Goal: Transaction & Acquisition: Purchase product/service

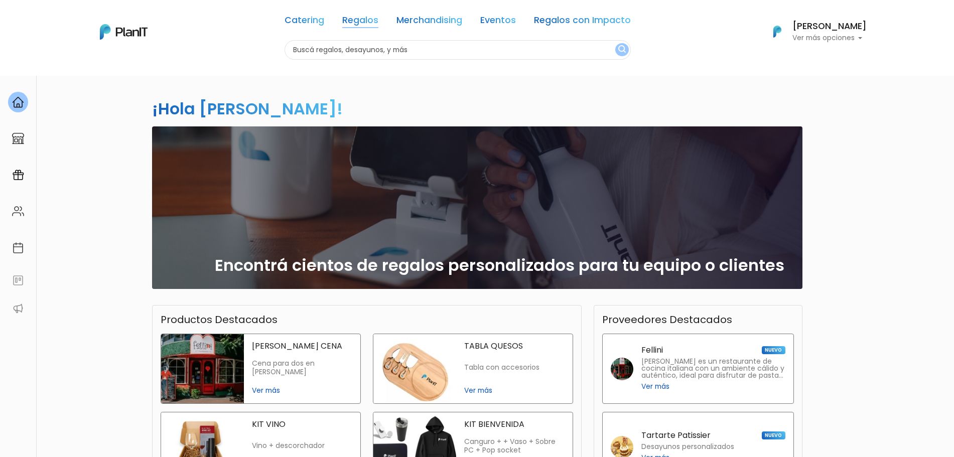
click at [347, 16] on link "Regalos" at bounding box center [360, 22] width 36 height 12
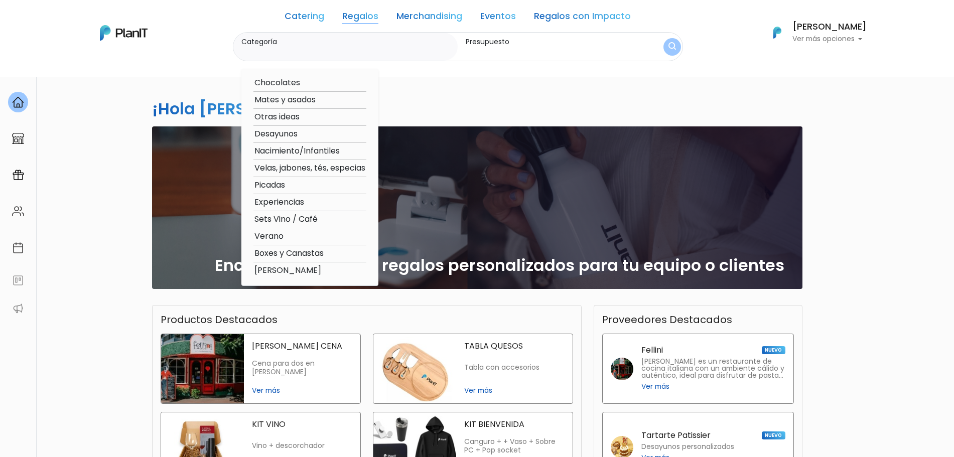
click at [317, 252] on option "Boxes y Canastas" at bounding box center [310, 253] width 113 height 13
type input "Boxes y Canastas"
type input "$0 - $1000"
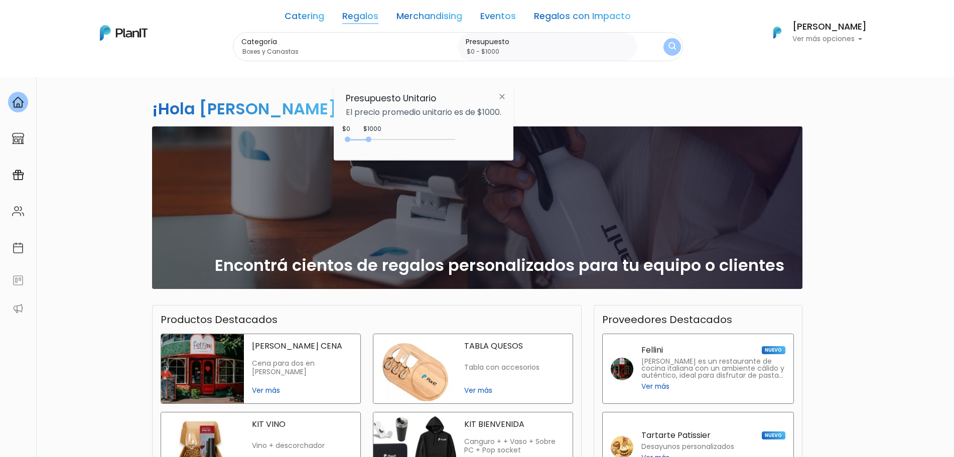
click at [458, 141] on div "$1000 $0 0 : 1000 0 1000 0,1000" at bounding box center [424, 142] width 156 height 20
click at [447, 140] on div "0 : 4600 0 4600" at bounding box center [402, 142] width 105 height 10
click at [661, 47] on div "Categoría Boxes y Canastas Chocolates Mates y asados Otras ideas Desayunos Naci…" at bounding box center [458, 47] width 450 height 30
click at [664, 43] on button "submit" at bounding box center [672, 47] width 18 height 18
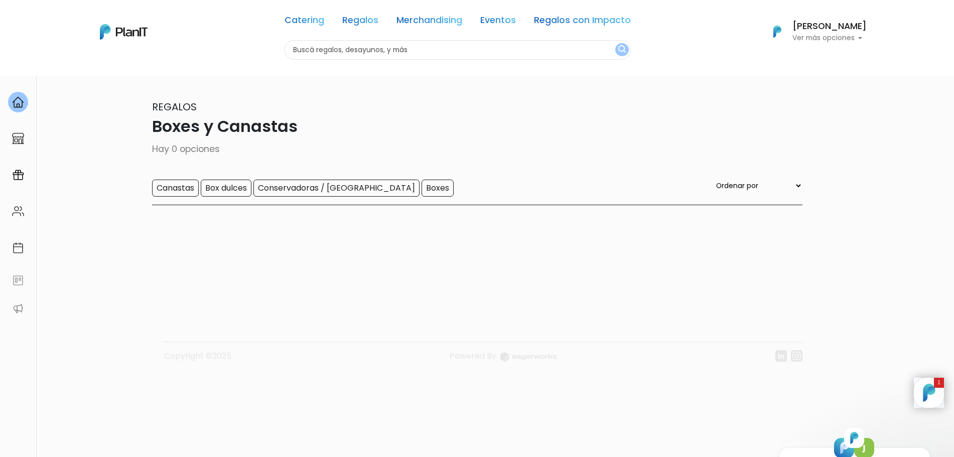
click at [237, 51] on div "Catering Regalos Merchandising Eventos Regalos con Impacto Boxes y Canastas | $…" at bounding box center [477, 32] width 803 height 56
click at [372, 22] on link "Regalos" at bounding box center [360, 22] width 36 height 12
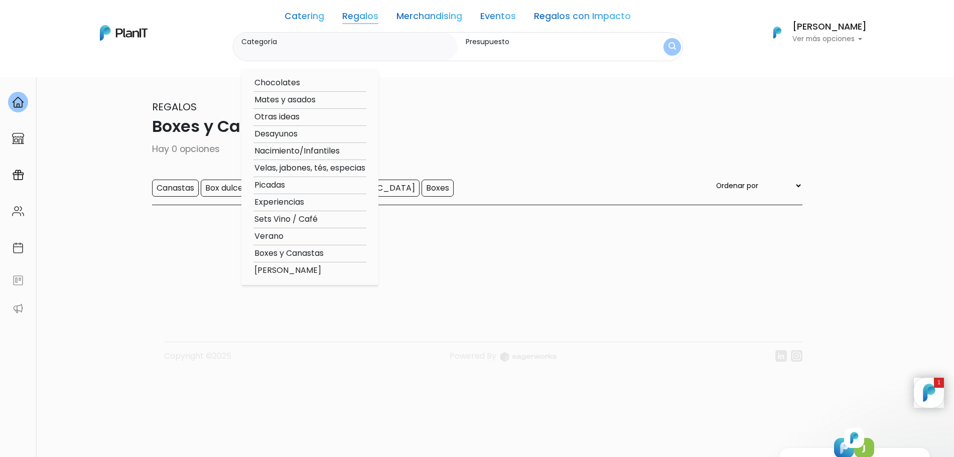
click at [278, 254] on option "Boxes y Canastas" at bounding box center [310, 253] width 113 height 13
type input "Boxes y Canastas"
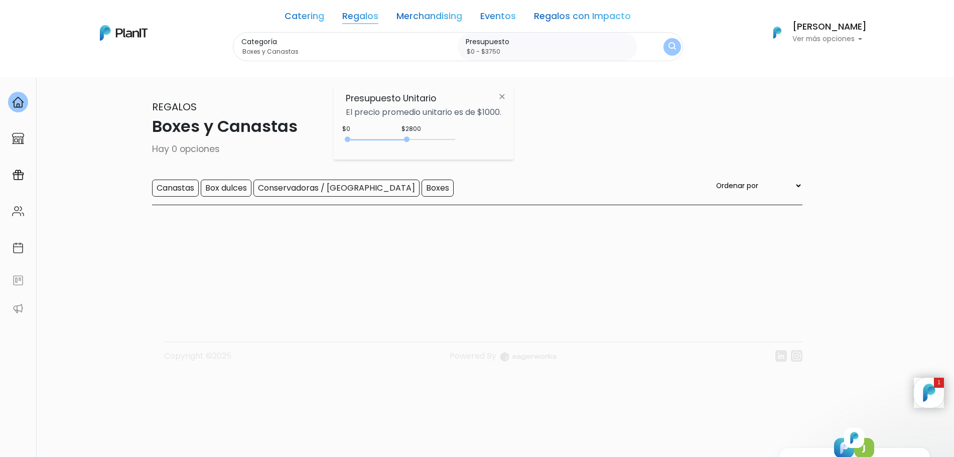
type input "$0 - $3800"
drag, startPoint x: 367, startPoint y: 137, endPoint x: 430, endPoint y: 143, distance: 63.0
click at [430, 143] on div "0 : 2800 0 2800" at bounding box center [402, 142] width 105 height 10
click at [664, 47] on button "submit" at bounding box center [672, 47] width 18 height 18
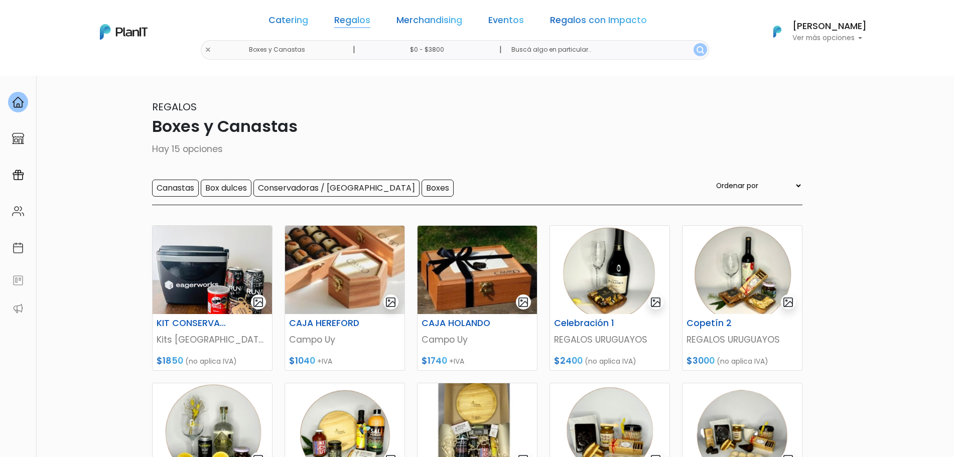
click at [365, 24] on link "Regalos" at bounding box center [352, 22] width 36 height 12
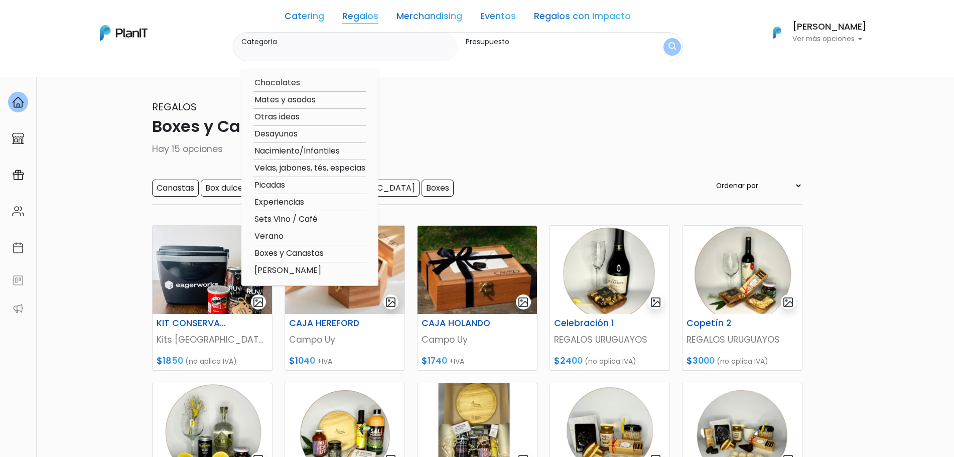
click at [280, 273] on option "[PERSON_NAME]" at bounding box center [310, 271] width 113 height 13
type input "[PERSON_NAME]"
type input "$0 - $3800"
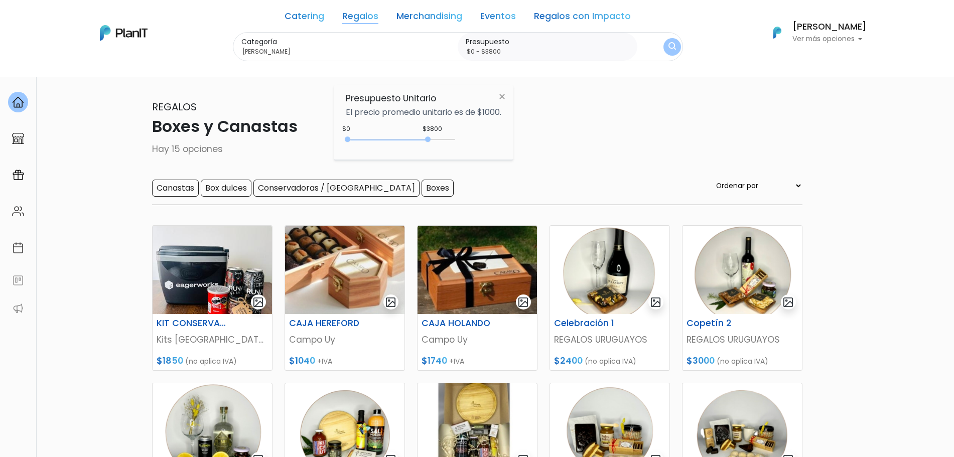
click at [377, 35] on div "Categoría Niñez - SELLIN Chocolates Mates y asados Otras ideas Desayunos Nacimi…" at bounding box center [345, 47] width 225 height 29
click at [365, 15] on link "Regalos" at bounding box center [360, 18] width 36 height 12
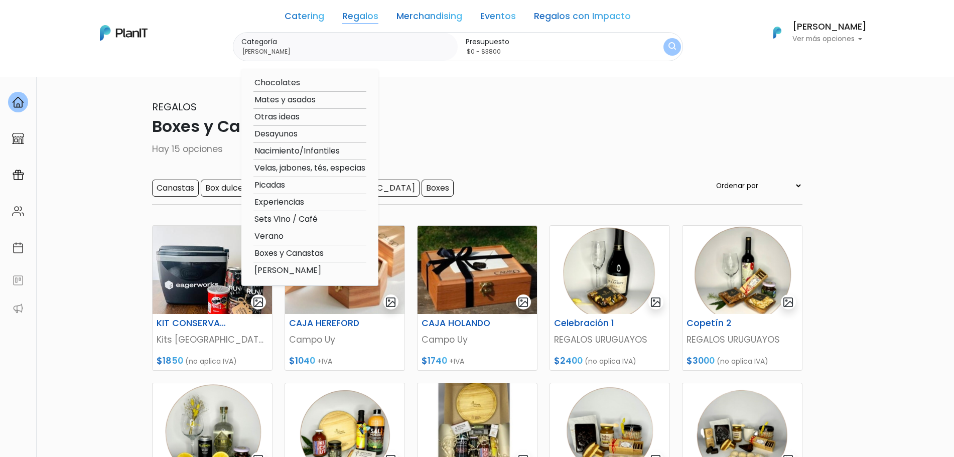
click at [293, 252] on option "Boxes y Canastas" at bounding box center [310, 253] width 113 height 13
type input "Boxes y Canastas"
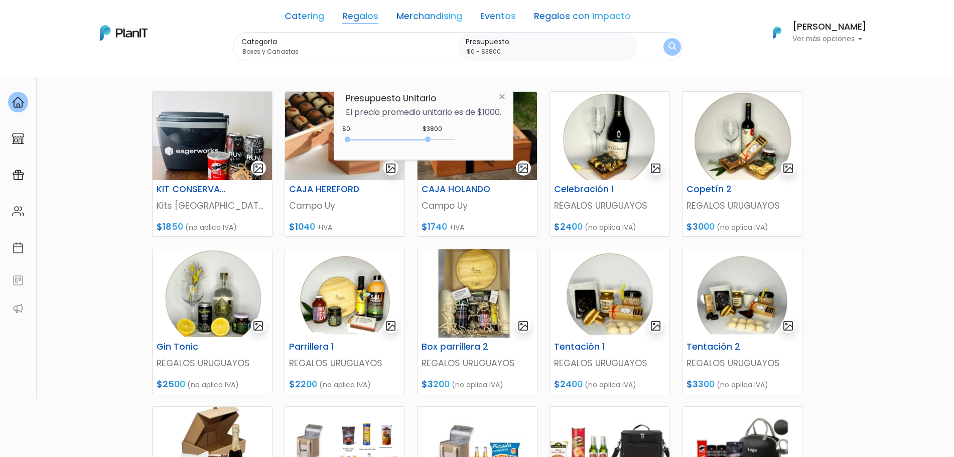
scroll to position [27, 0]
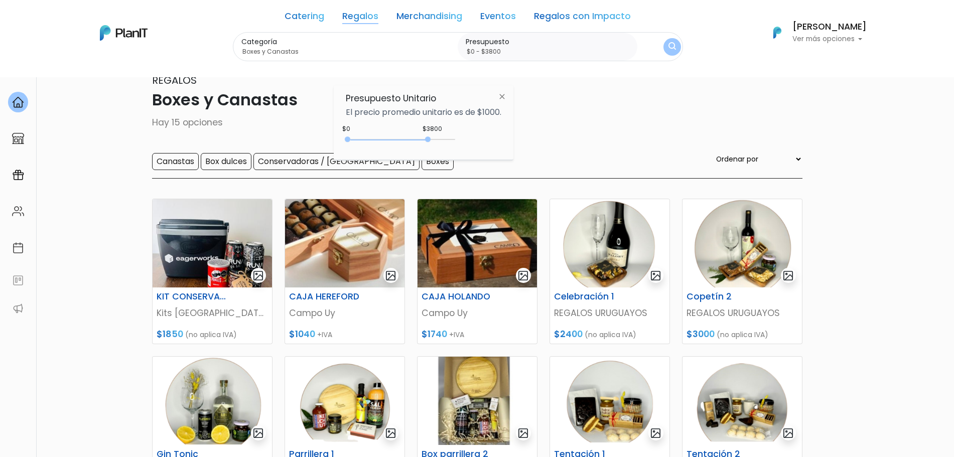
click at [606, 13] on link "Regalos con Impacto" at bounding box center [582, 18] width 97 height 12
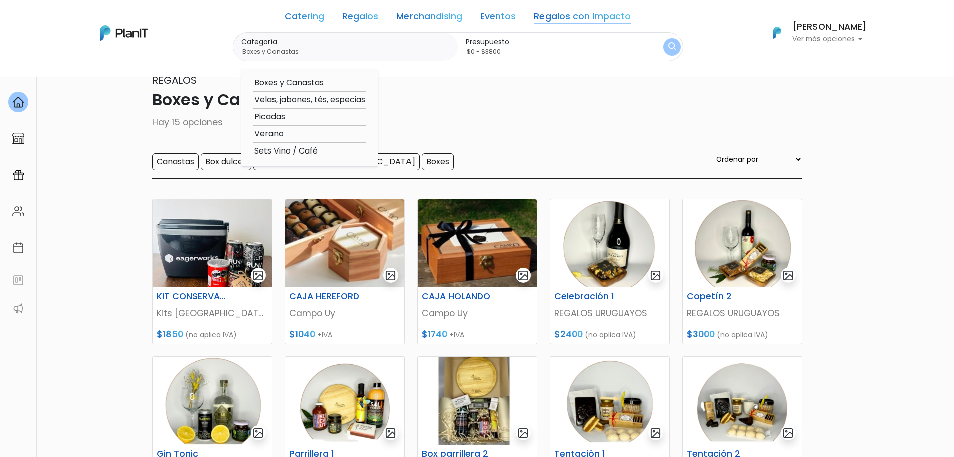
click at [293, 76] on div "Boxes y Canastas Velas, jabones, tés, especias Picadas Verano Sets Vino / Café" at bounding box center [309, 118] width 137 height 98
click at [289, 81] on option "Boxes y Canastas" at bounding box center [310, 83] width 113 height 13
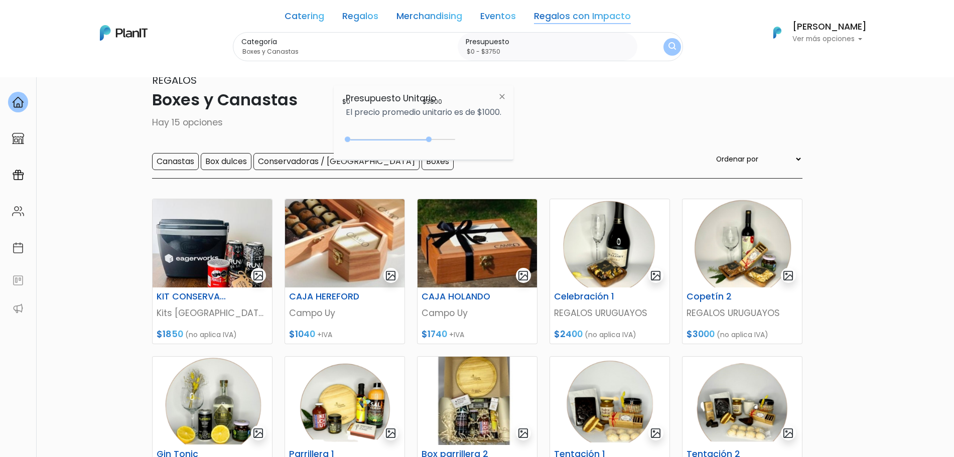
drag, startPoint x: 431, startPoint y: 142, endPoint x: 429, endPoint y: 137, distance: 5.2
click at [429, 137] on div "0 : 3850 0 3850" at bounding box center [402, 142] width 105 height 10
type input "$0 - Más de $5000"
drag, startPoint x: 429, startPoint y: 137, endPoint x: 497, endPoint y: 138, distance: 67.8
click at [497, 138] on div "+$5000 $0 0 : 5000 0 5000 0,5000" at bounding box center [424, 142] width 156 height 20
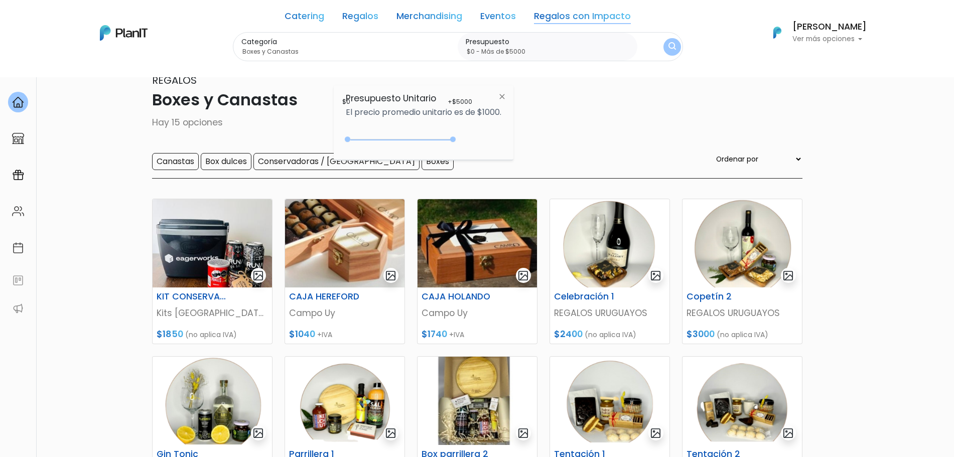
click at [671, 52] on img "submit" at bounding box center [672, 47] width 9 height 12
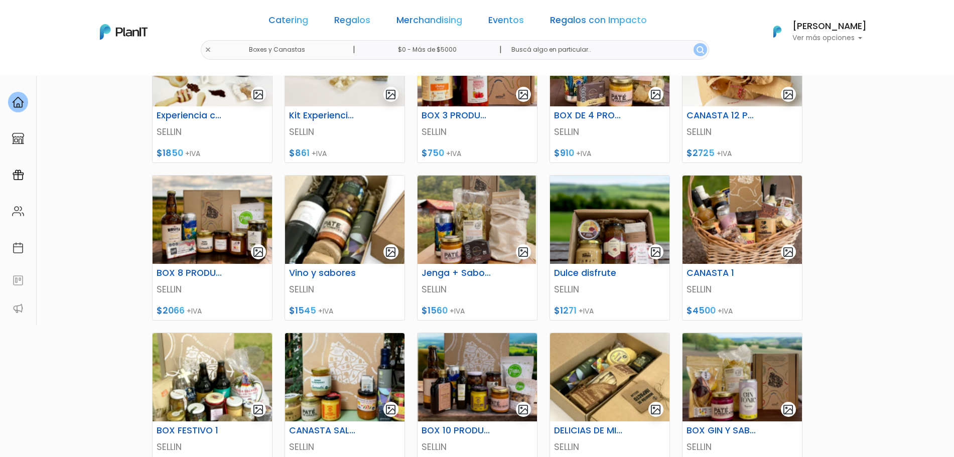
scroll to position [217, 0]
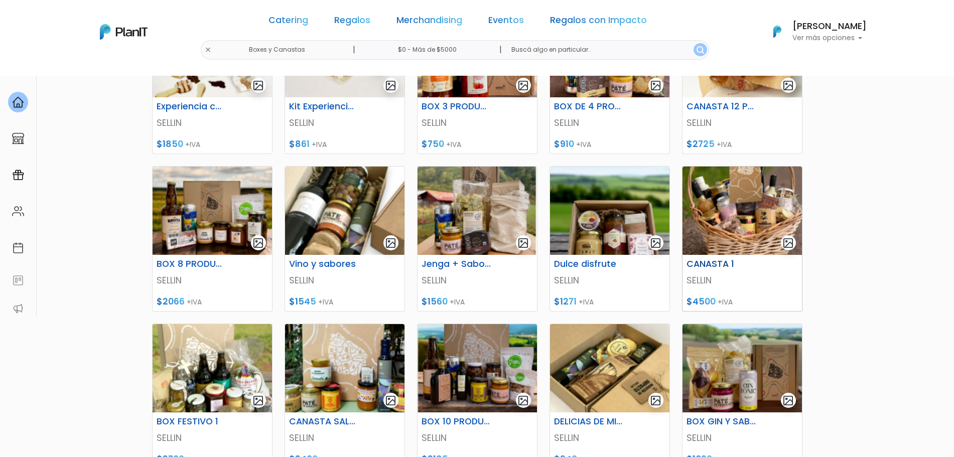
click at [732, 202] on img at bounding box center [742, 211] width 119 height 88
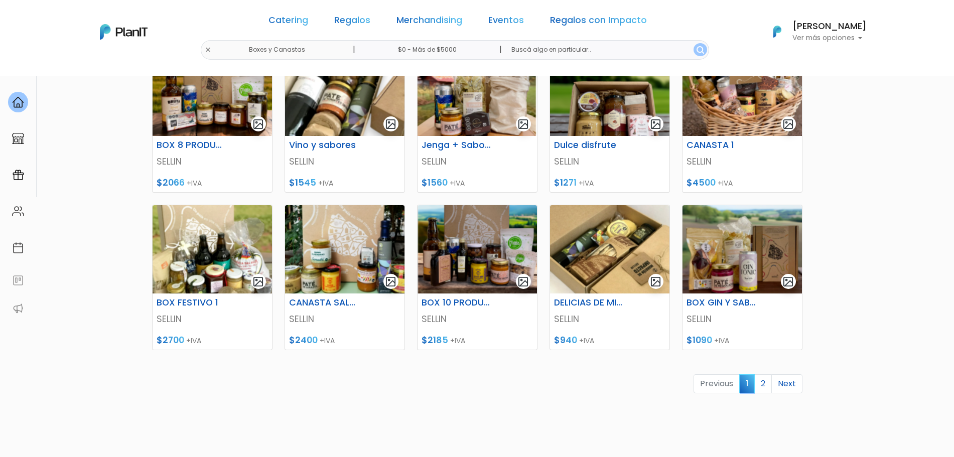
scroll to position [341, 0]
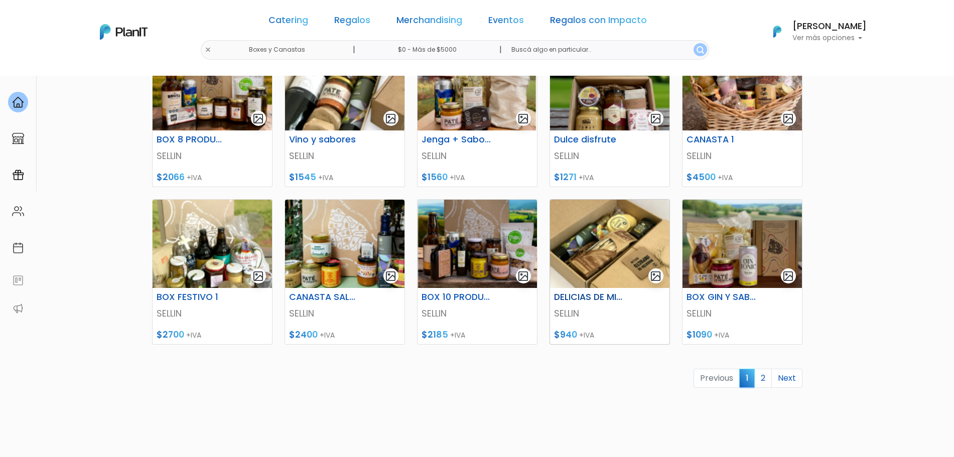
click at [611, 259] on img at bounding box center [609, 244] width 119 height 88
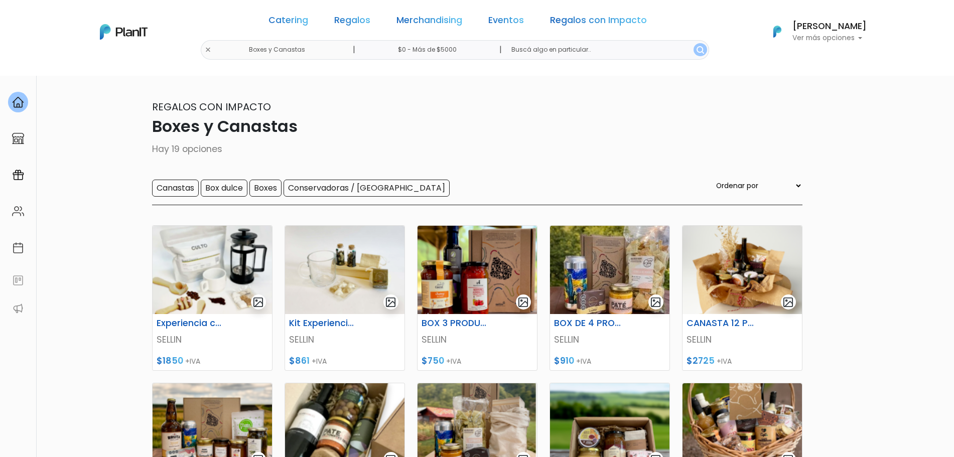
drag, startPoint x: 945, startPoint y: 149, endPoint x: 929, endPoint y: 125, distance: 28.3
click at [929, 125] on section "19 resultados Regalos con Impacto Boxes y Canastas Hay 19 opciones Canastas Box…" at bounding box center [477, 434] width 954 height 719
click at [370, 18] on link "Regalos" at bounding box center [352, 22] width 36 height 12
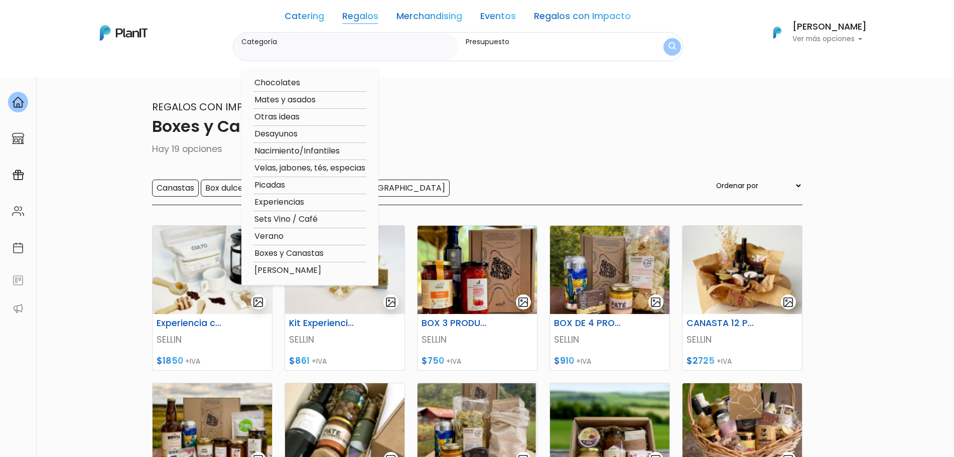
click at [280, 216] on option "Sets Vino / Café" at bounding box center [310, 219] width 113 height 13
type input "Sets Vino / Café"
type input "$0 - $1000"
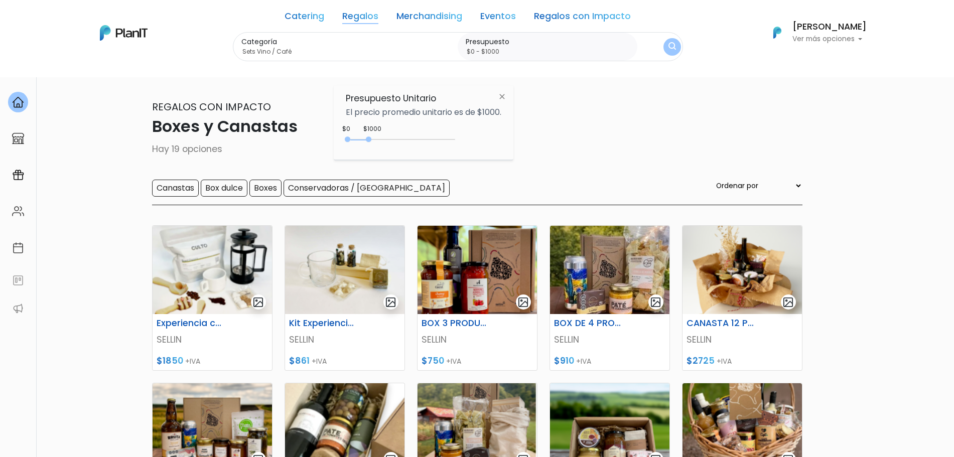
click at [406, 132] on div "$1000 $0 0 : 1000 0 1000 0,1000" at bounding box center [424, 142] width 156 height 20
click at [405, 134] on div "$1000 $0 0 : 1000 0 1000 0,1000" at bounding box center [424, 142] width 156 height 20
click at [403, 139] on div "0 : 1000 0 1000" at bounding box center [402, 142] width 105 height 10
click at [664, 60] on div "Categoría Sets Vino / Café Chocolates Mates y asados Otras ideas Desayunos Naci…" at bounding box center [458, 47] width 450 height 30
click at [669, 52] on img "submit" at bounding box center [672, 47] width 9 height 11
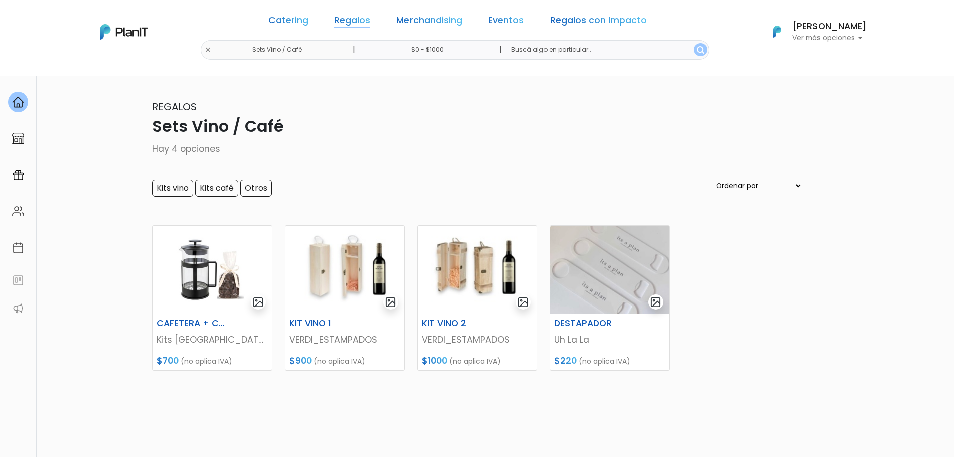
click at [358, 21] on link "Regalos" at bounding box center [352, 22] width 36 height 12
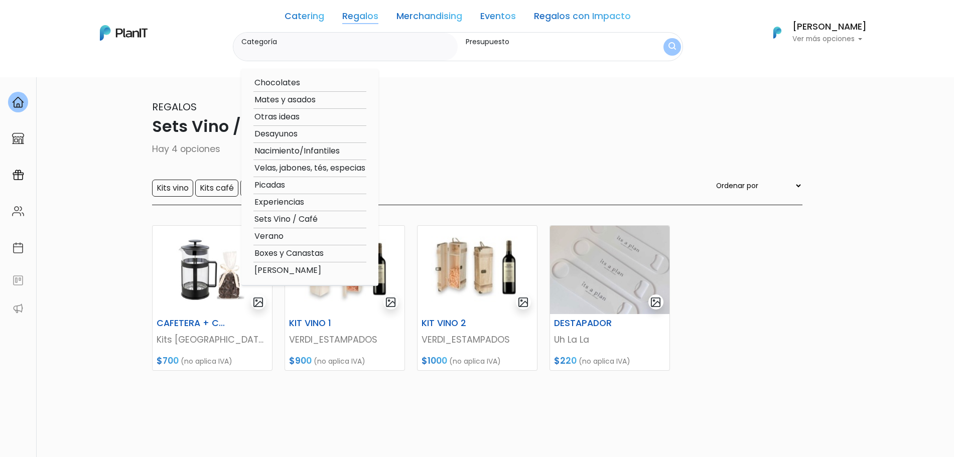
click at [279, 218] on option "Sets Vino / Café" at bounding box center [310, 219] width 113 height 13
type input "Sets Vino / Café"
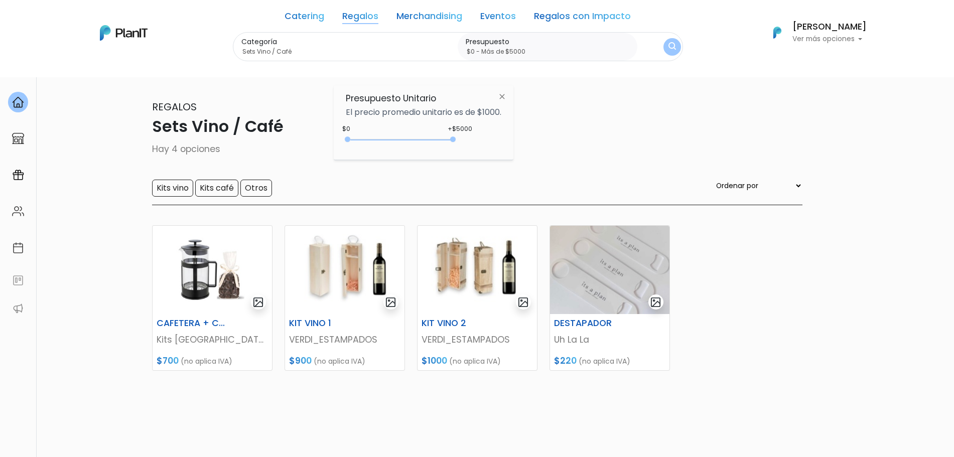
drag, startPoint x: 370, startPoint y: 142, endPoint x: 475, endPoint y: 145, distance: 104.5
click at [475, 145] on div "+$5000 $0 0 : 5000 0 5000 0,5000" at bounding box center [424, 142] width 156 height 20
type input "$0 - Más de $5000"
click at [672, 50] on img "submit" at bounding box center [672, 47] width 8 height 10
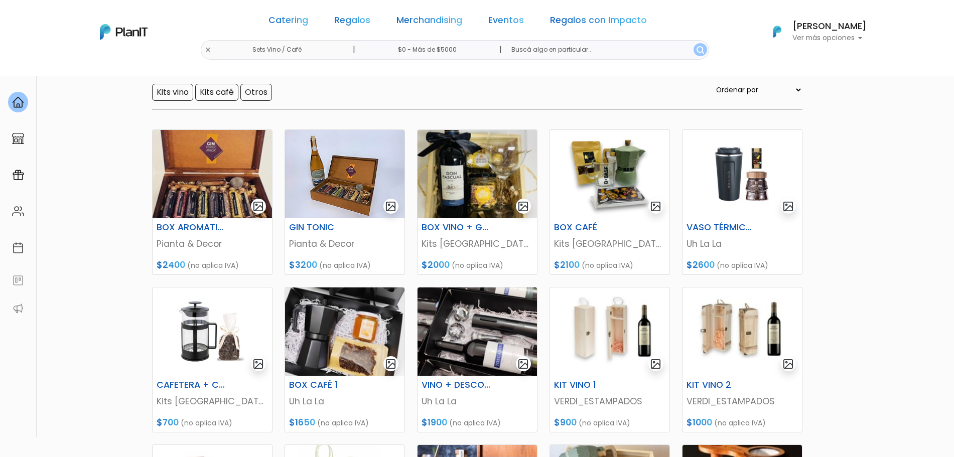
scroll to position [91, 0]
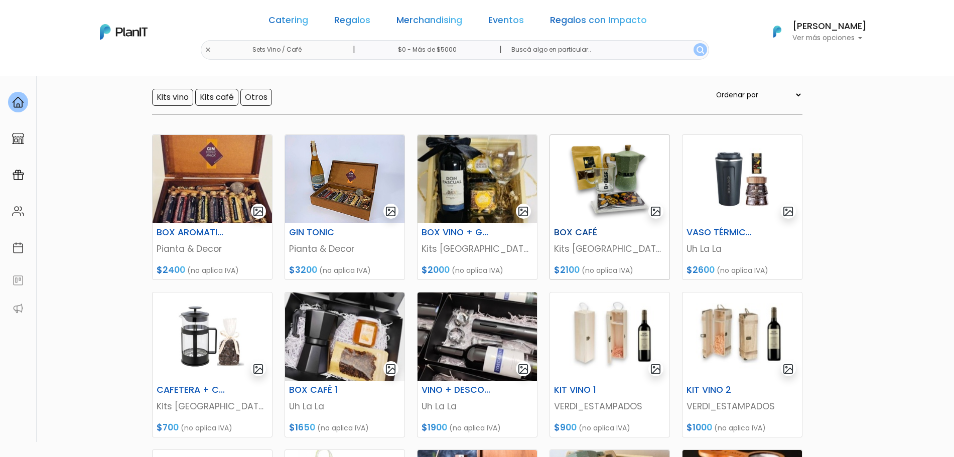
click at [607, 192] on img at bounding box center [609, 179] width 119 height 88
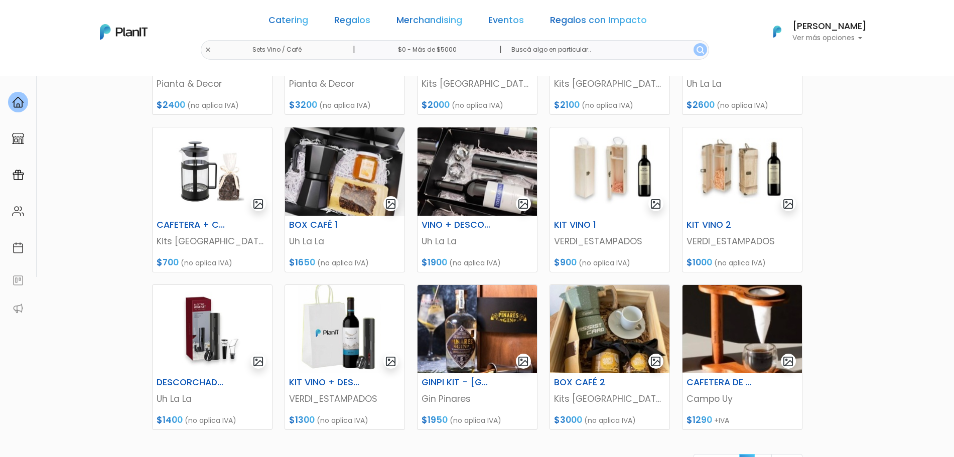
scroll to position [258, 0]
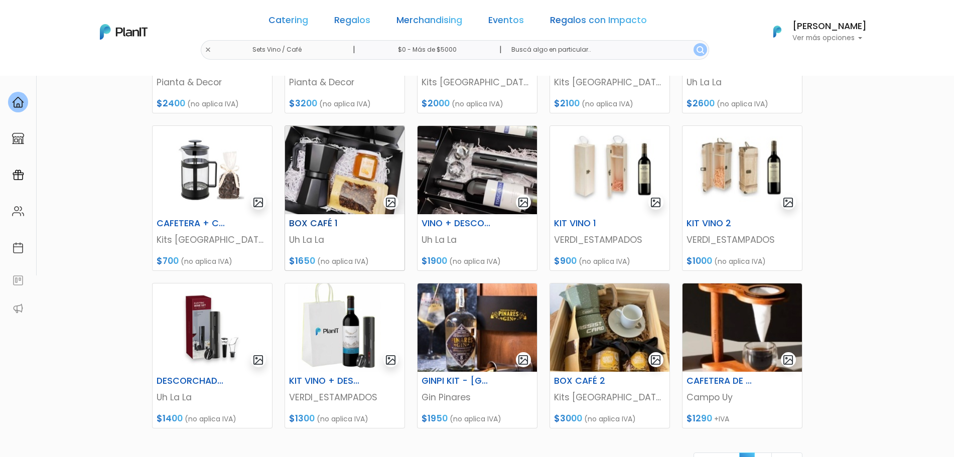
click at [365, 161] on img at bounding box center [344, 170] width 119 height 88
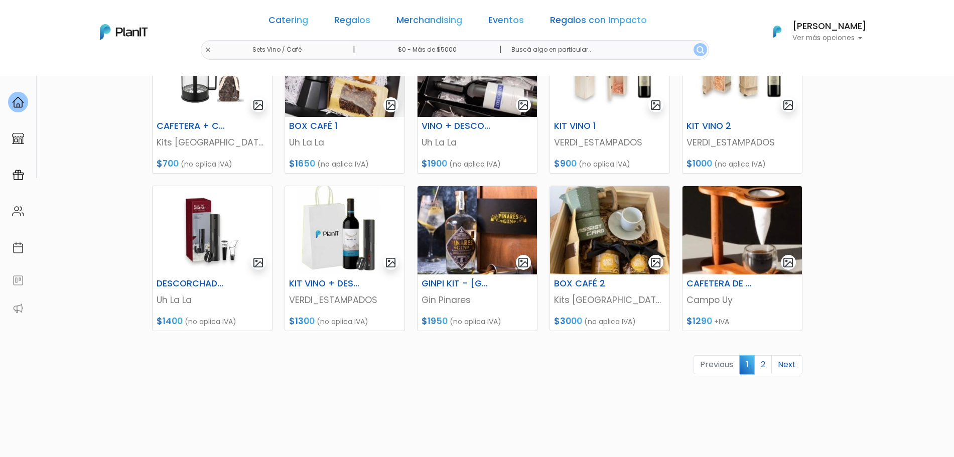
scroll to position [377, 0]
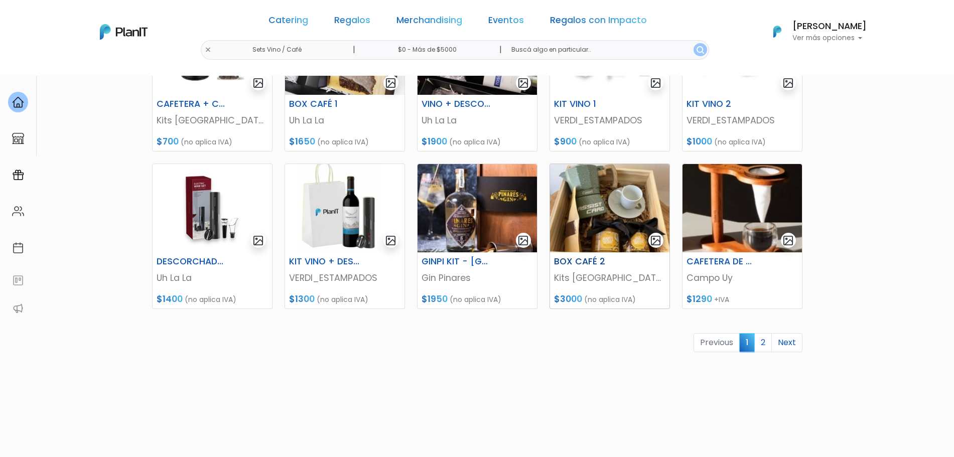
click at [603, 208] on img at bounding box center [609, 208] width 119 height 88
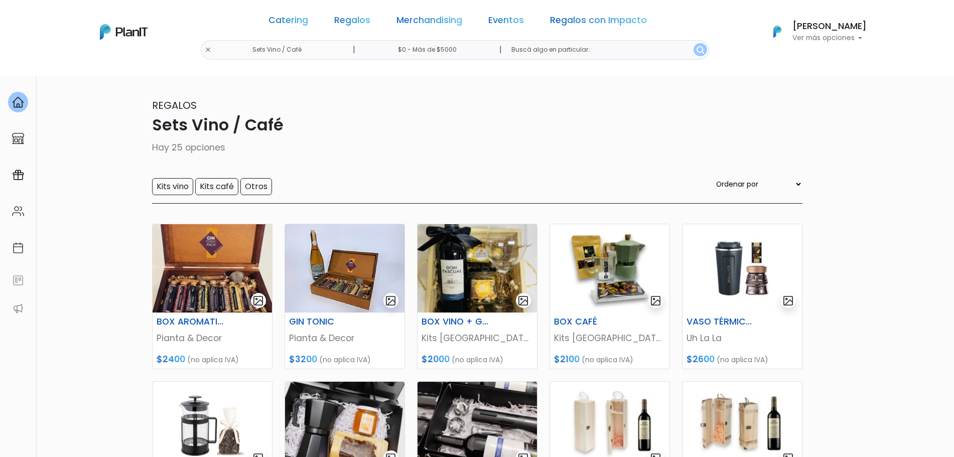
scroll to position [0, 0]
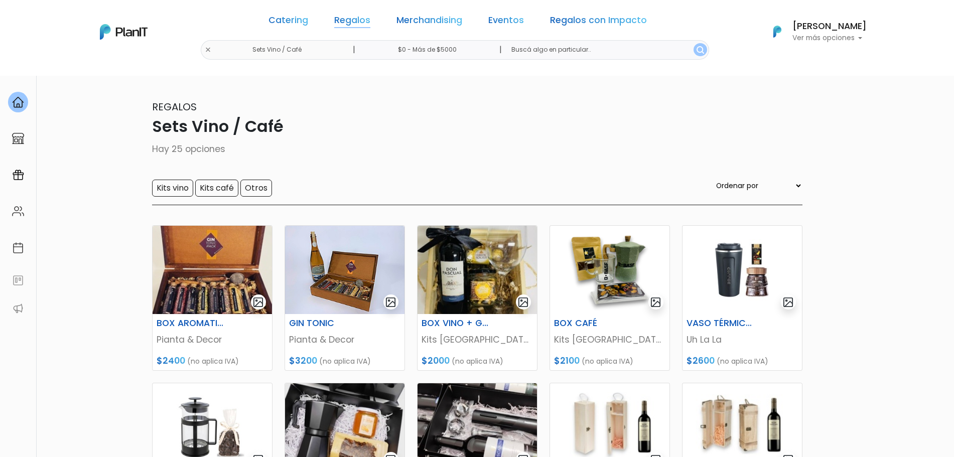
click at [357, 26] on link "Regalos" at bounding box center [352, 22] width 36 height 12
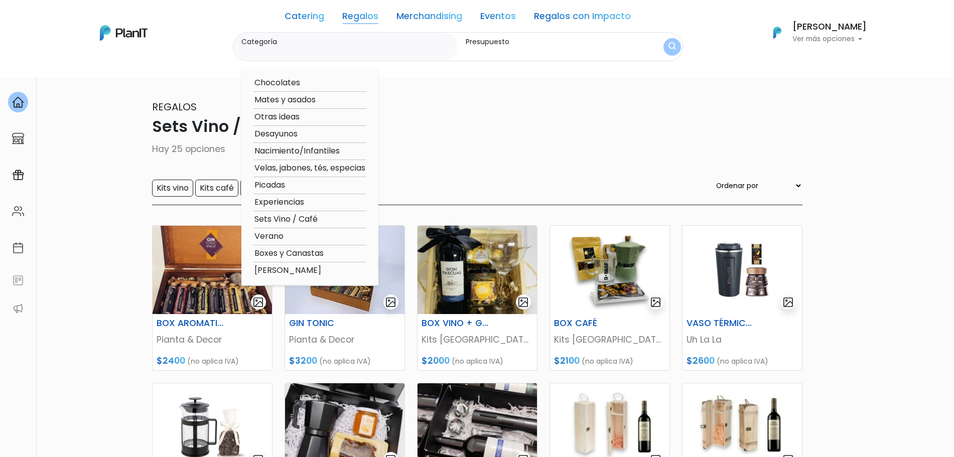
click at [288, 84] on option "Chocolates" at bounding box center [310, 83] width 113 height 13
type input "Chocolates"
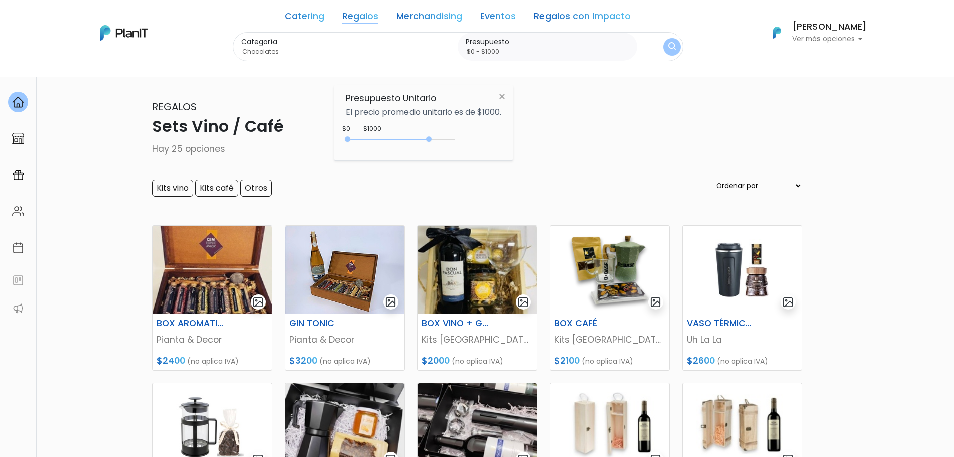
click at [431, 137] on div "0 : 3850 0 3850" at bounding box center [402, 142] width 105 height 10
drag, startPoint x: 431, startPoint y: 137, endPoint x: 490, endPoint y: 146, distance: 59.4
click at [490, 146] on div "+$5000 $0 0 : 5000 0 5000 0,5000" at bounding box center [424, 142] width 156 height 20
type input "$0 - Más de $5000"
click at [675, 42] on img "submit" at bounding box center [672, 47] width 11 height 14
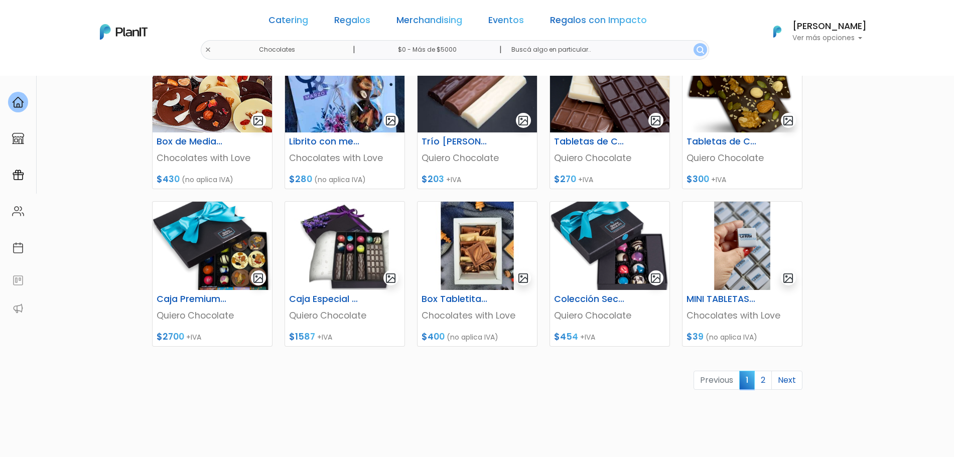
scroll to position [340, 0]
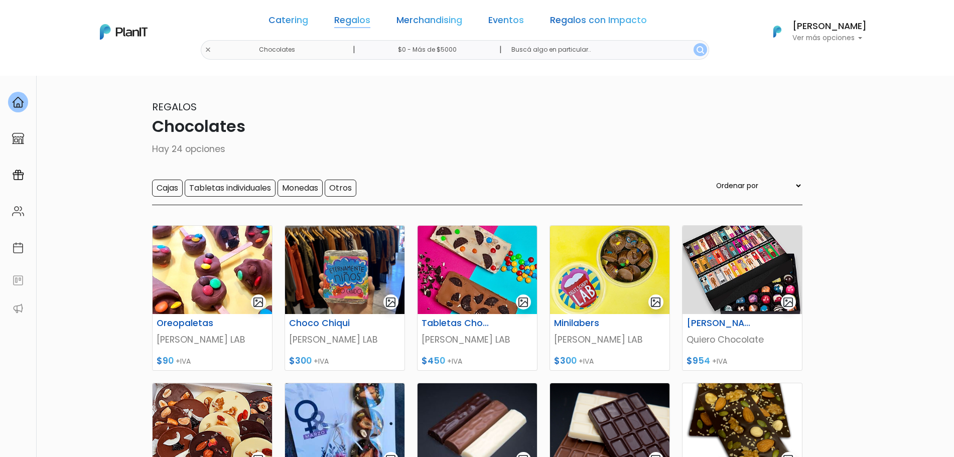
click at [350, 16] on link "Regalos" at bounding box center [352, 22] width 36 height 12
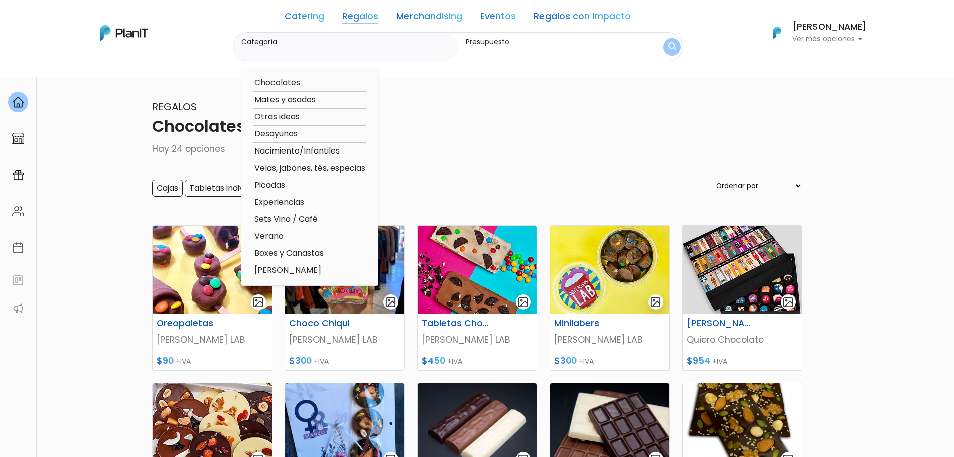
drag, startPoint x: 280, startPoint y: 133, endPoint x: 306, endPoint y: 262, distance: 132.2
click at [306, 262] on div "Chocolates Mates y asados Otras ideas Desayunos Nacimiento/Infantiles Velas, ja…" at bounding box center [309, 177] width 137 height 217
click at [301, 252] on option "Boxes y Canastas" at bounding box center [310, 253] width 113 height 13
type input "Boxes y Canastas"
type input "$0 - $1000"
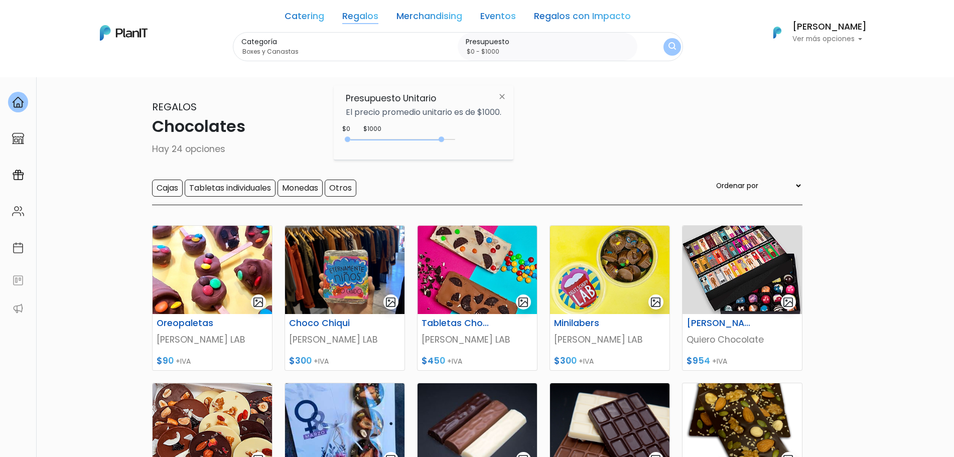
click at [444, 141] on div "0 : 4450 0 4450" at bounding box center [402, 142] width 105 height 10
click at [669, 55] on form "Categoría Boxes y Canastas Chocolates Mates y asados Otras ideas Desayunos Naci…" at bounding box center [458, 47] width 450 height 30
click at [672, 48] on img "submit" at bounding box center [672, 47] width 10 height 13
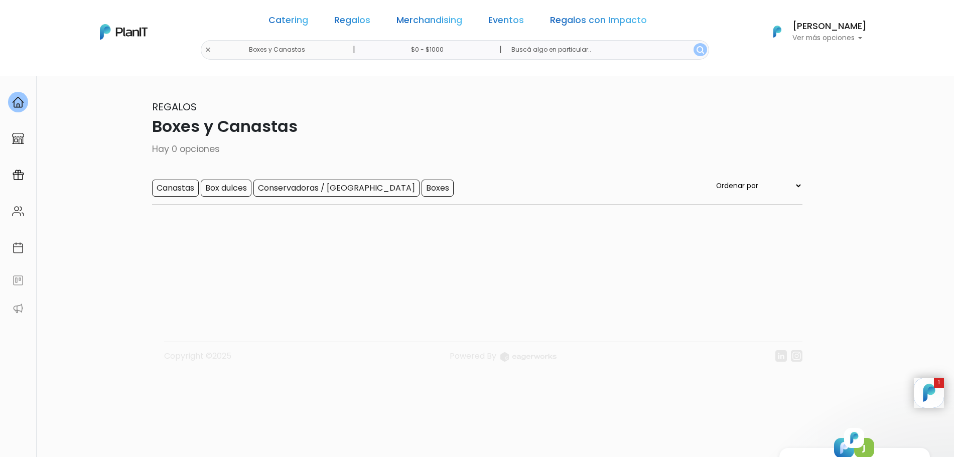
click at [461, 45] on input "$0 - $1000" at bounding box center [429, 50] width 153 height 20
drag, startPoint x: 366, startPoint y: 135, endPoint x: 496, endPoint y: 162, distance: 132.9
click at [496, 162] on body "Catering Regalos Merchandising Eventos Regalos con Impacto Boxes y Canastas | $…" at bounding box center [477, 228] width 954 height 457
type input "$0 - Más de $5000"
click at [697, 53] on img "submit" at bounding box center [701, 50] width 8 height 8
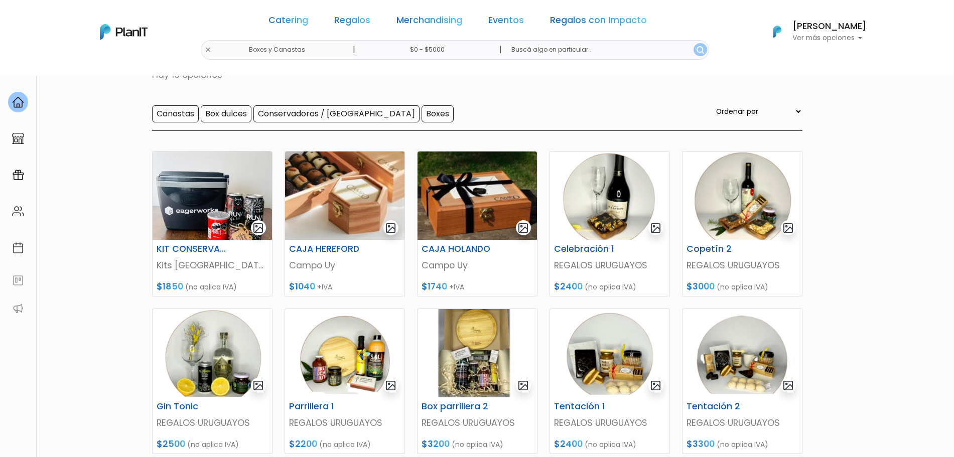
scroll to position [421, 0]
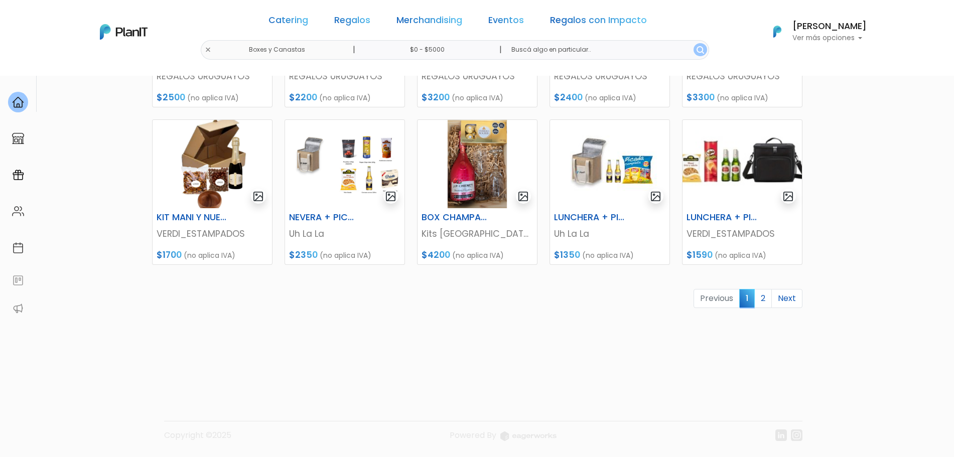
click at [761, 295] on link "2" at bounding box center [764, 298] width 18 height 19
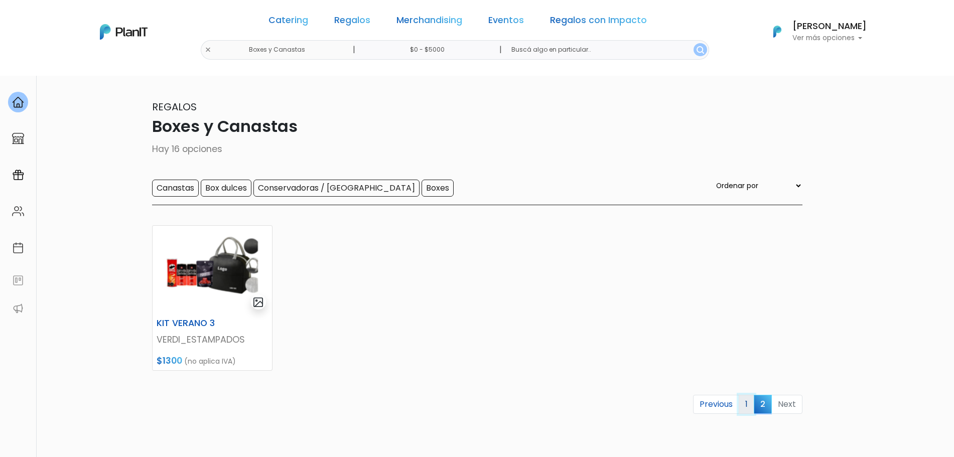
click at [743, 410] on link "1" at bounding box center [747, 404] width 16 height 19
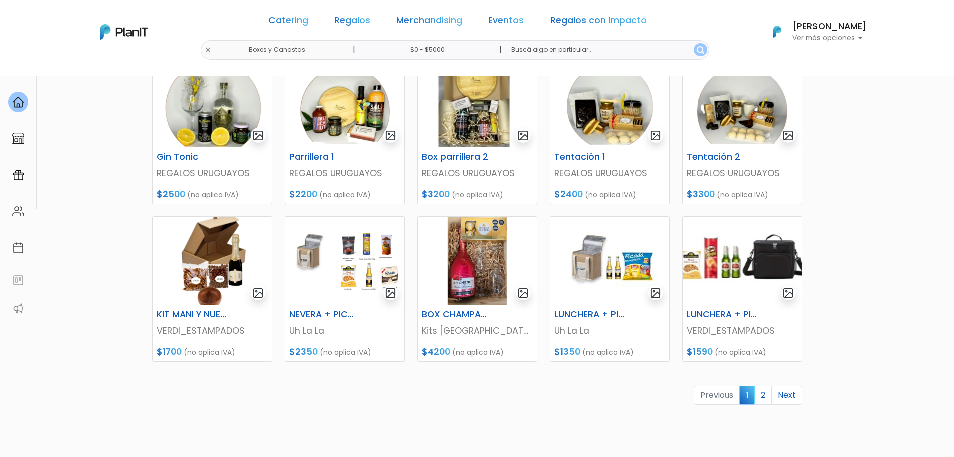
scroll to position [334, 0]
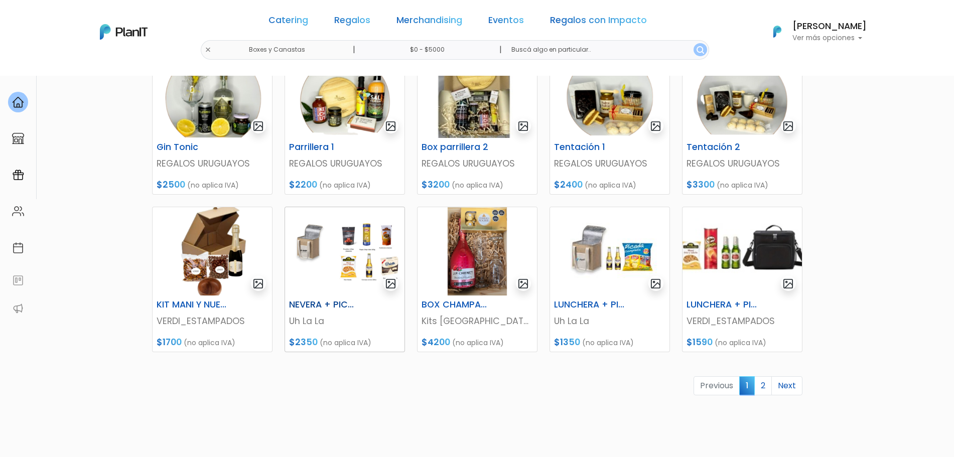
click at [336, 265] on img at bounding box center [344, 251] width 119 height 88
